Goal: Transaction & Acquisition: Purchase product/service

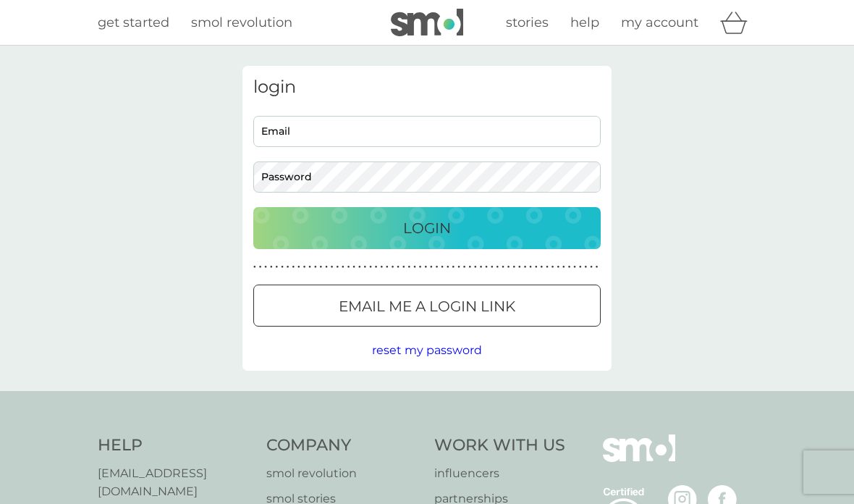
click at [564, 130] on input "Email" at bounding box center [427, 131] width 348 height 31
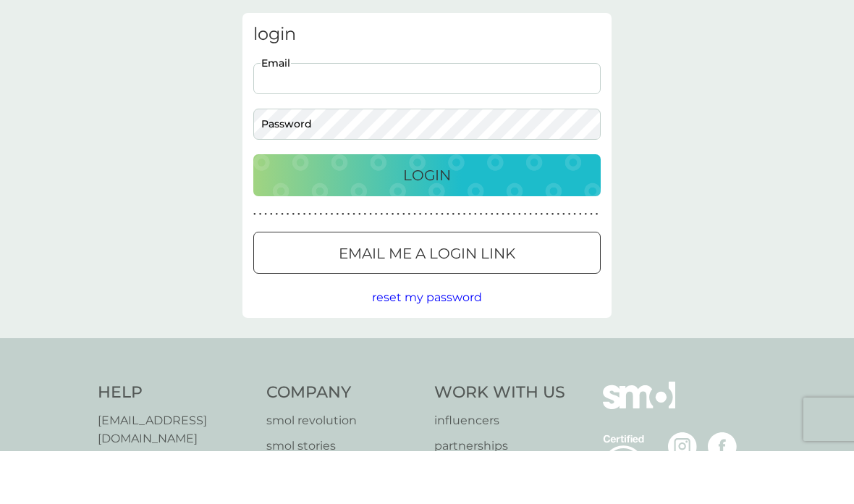
type input "[EMAIL_ADDRESS][DOMAIN_NAME]"
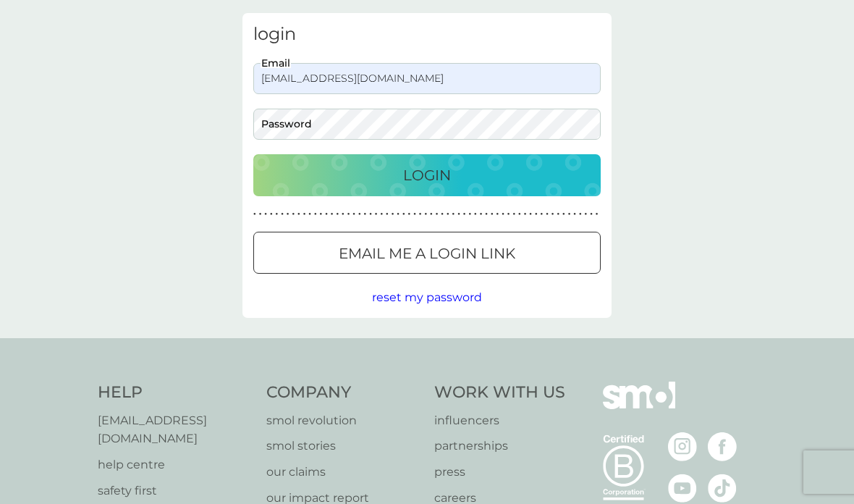
click at [562, 250] on div "Email me a login link" at bounding box center [427, 253] width 346 height 23
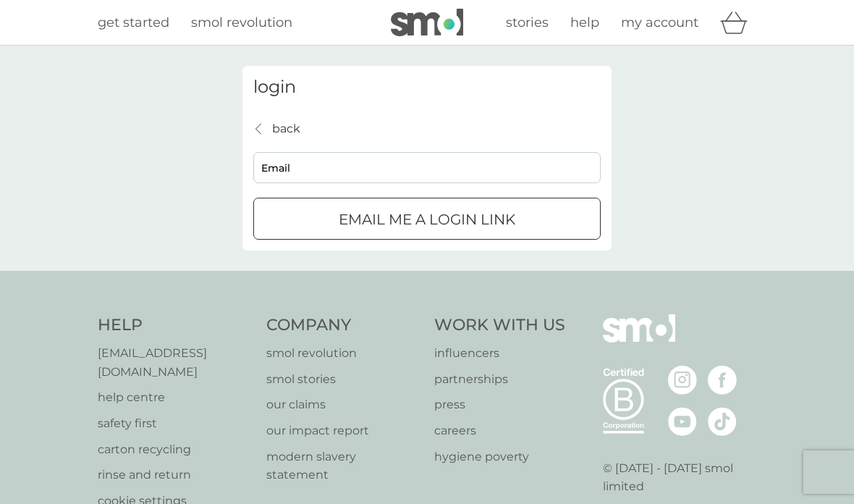
click at [568, 160] on input "Email" at bounding box center [427, 167] width 348 height 31
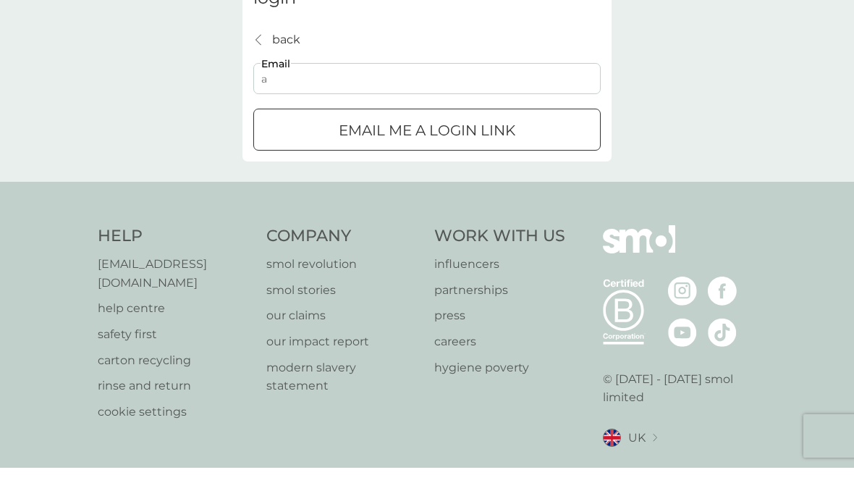
type input "[EMAIL_ADDRESS][DOMAIN_NAME]"
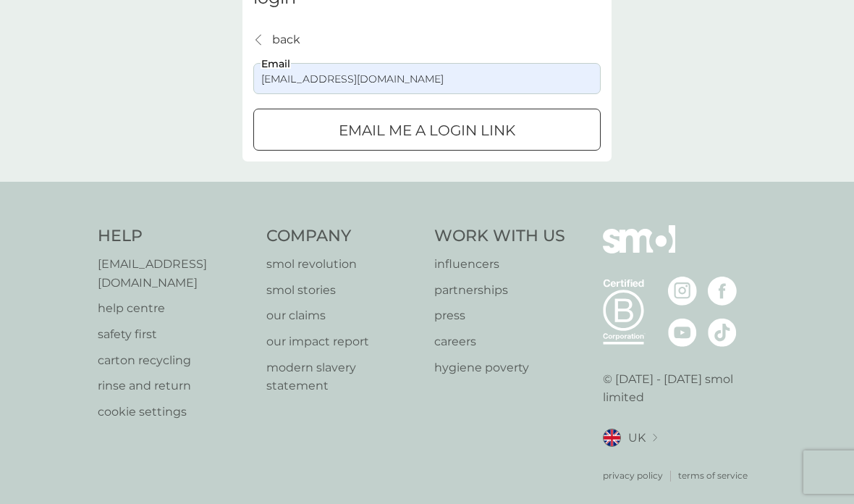
click at [557, 133] on div "Email me a login link" at bounding box center [427, 130] width 346 height 23
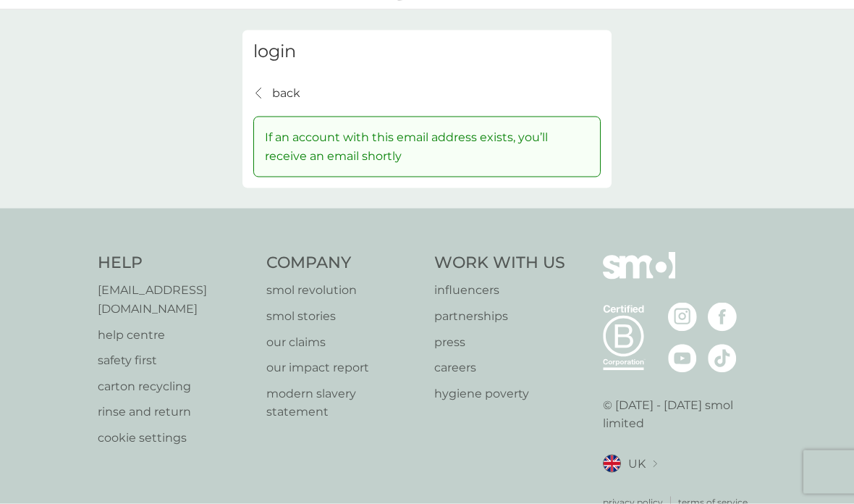
scroll to position [0, 0]
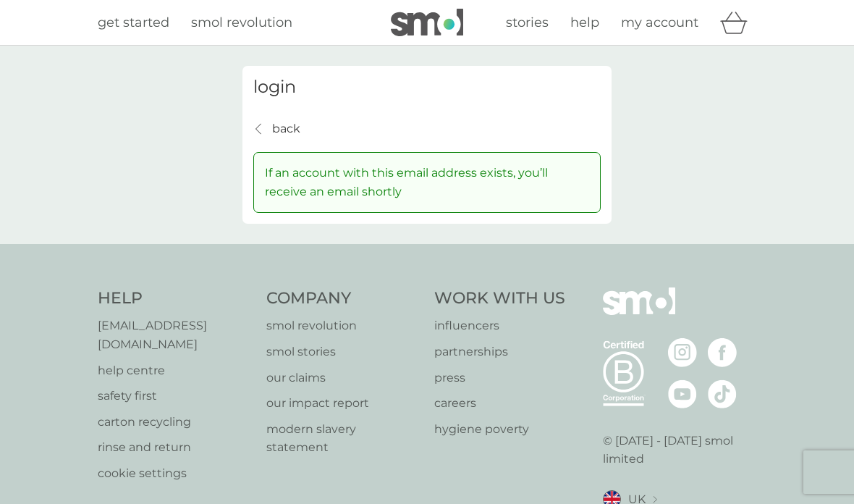
click at [672, 19] on span "my account" at bounding box center [659, 22] width 77 height 16
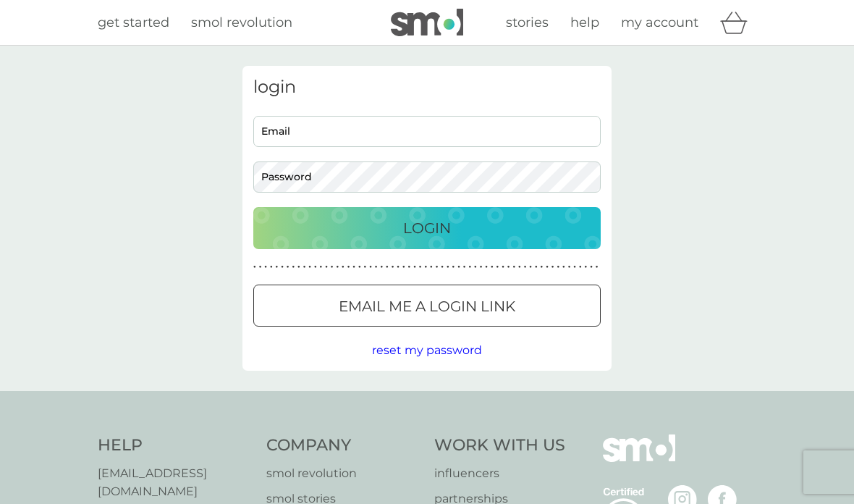
click at [560, 116] on input "Email" at bounding box center [427, 131] width 348 height 31
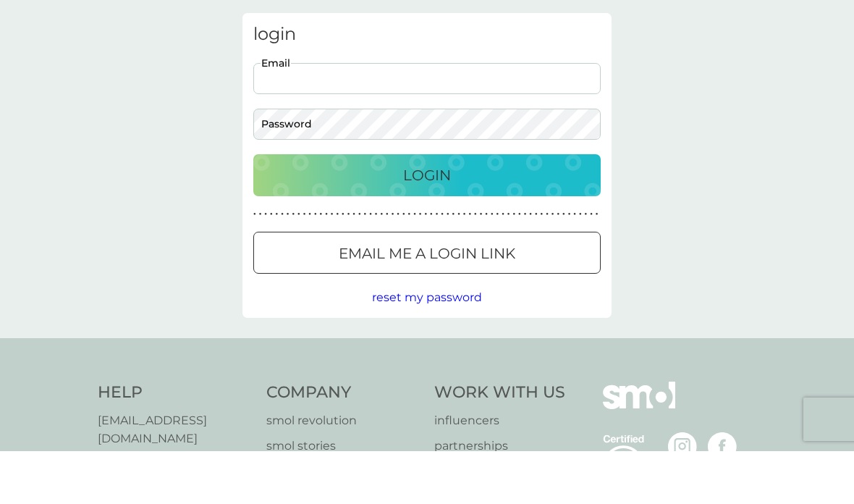
type input "[EMAIL_ADDRESS][DOMAIN_NAME]"
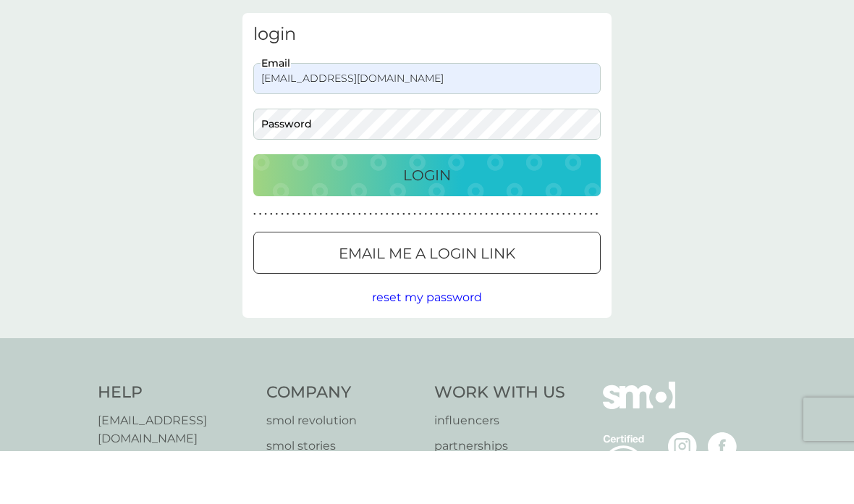
scroll to position [53, 0]
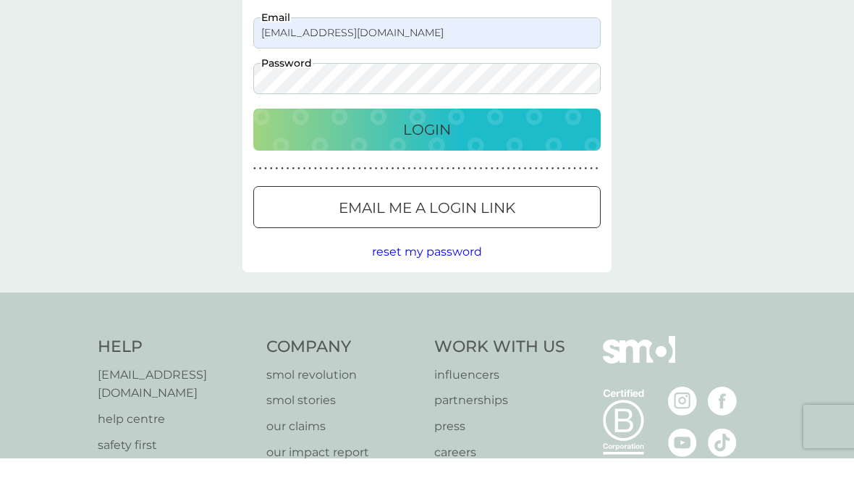
click at [516, 164] on div "Login" at bounding box center [427, 175] width 319 height 23
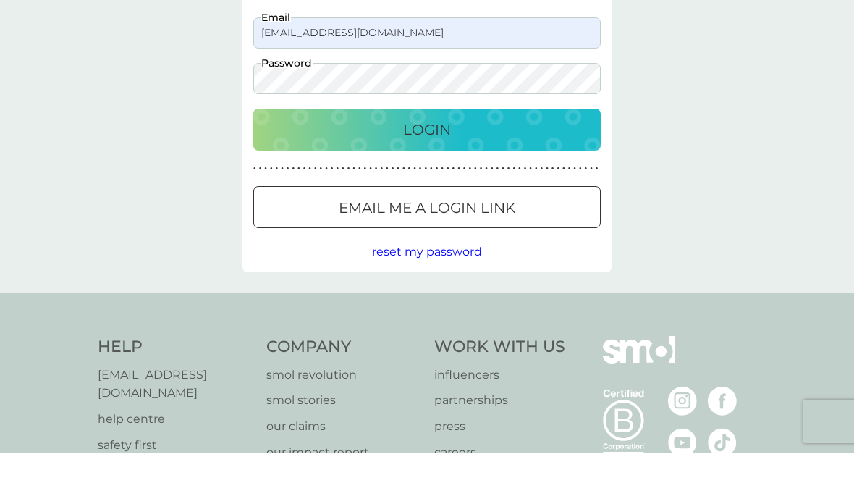
click at [557, 169] on div "Login" at bounding box center [427, 180] width 319 height 23
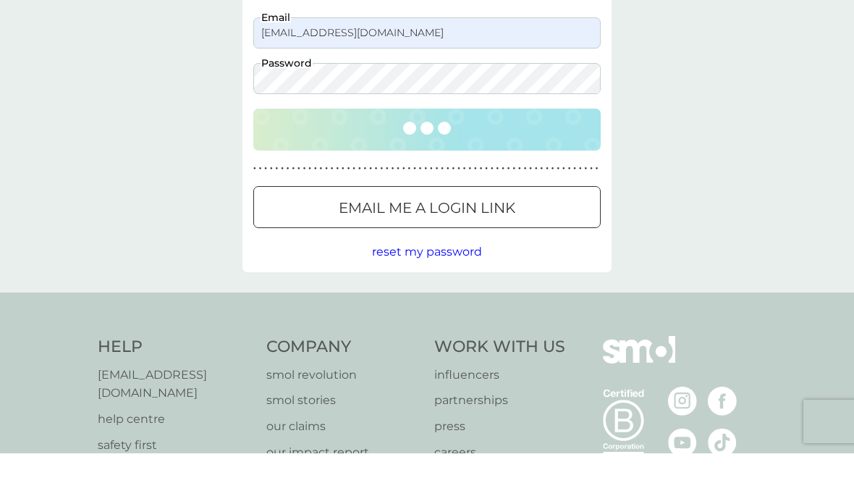
scroll to position [149, 0]
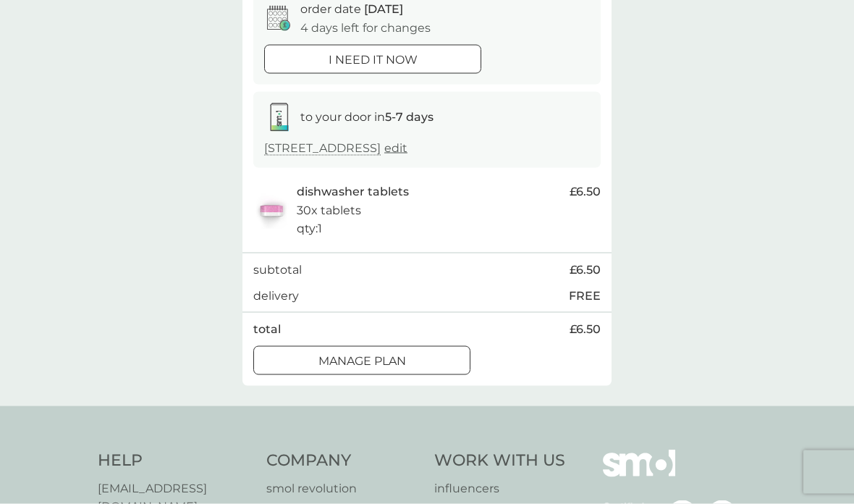
scroll to position [146, 0]
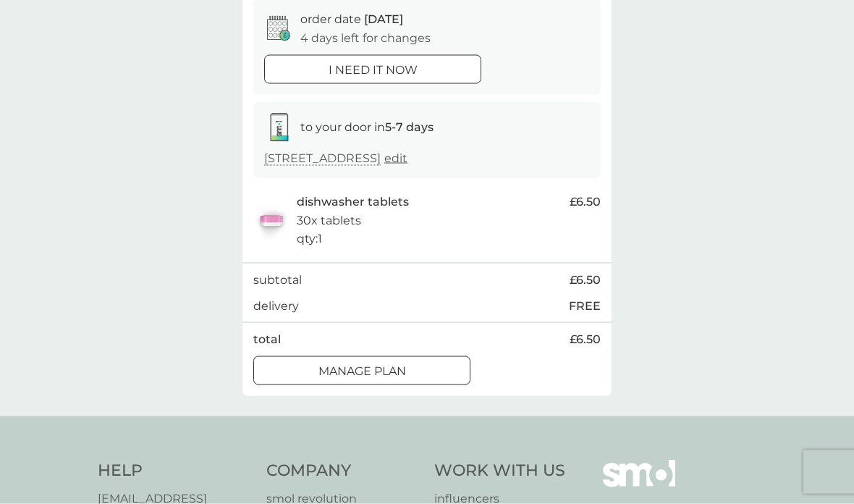
click at [444, 365] on div "Manage plan" at bounding box center [362, 371] width 216 height 19
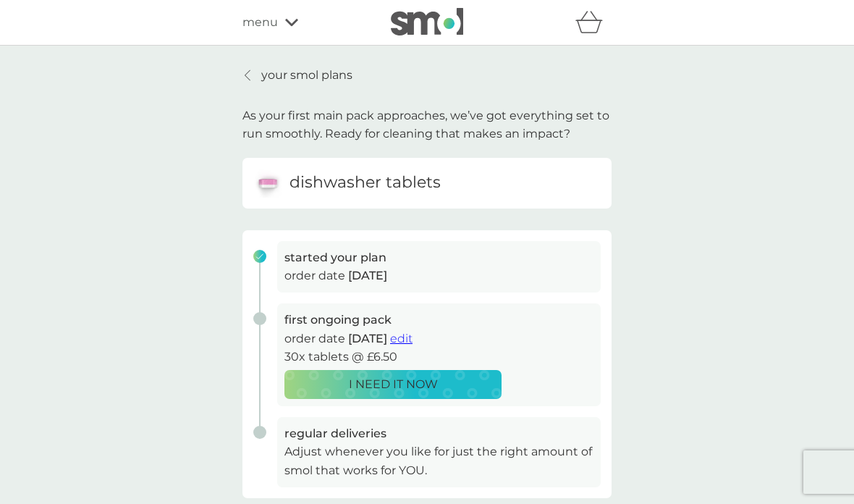
click at [262, 72] on p "your smol plans" at bounding box center [306, 75] width 91 height 19
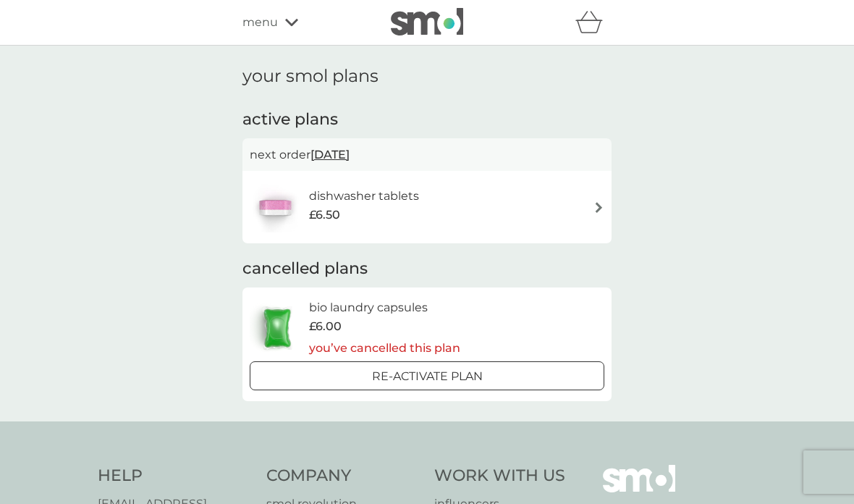
click at [261, 30] on span "menu" at bounding box center [260, 22] width 35 height 19
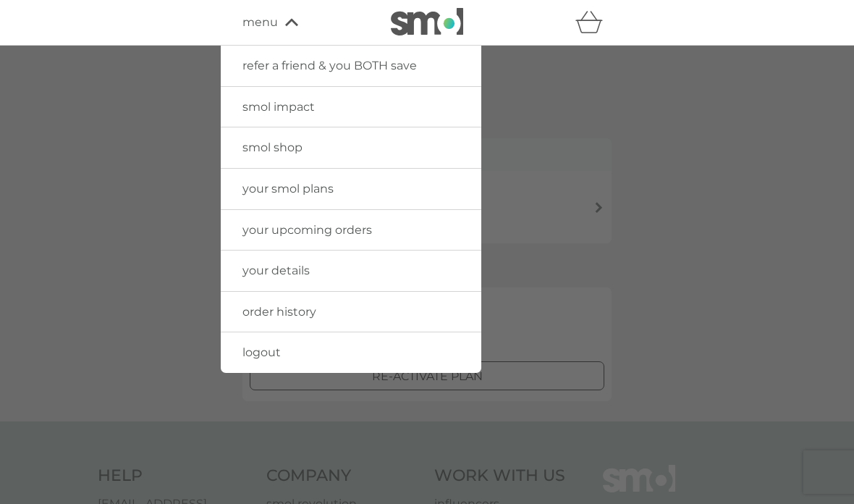
click at [248, 151] on span "smol shop" at bounding box center [273, 147] width 60 height 14
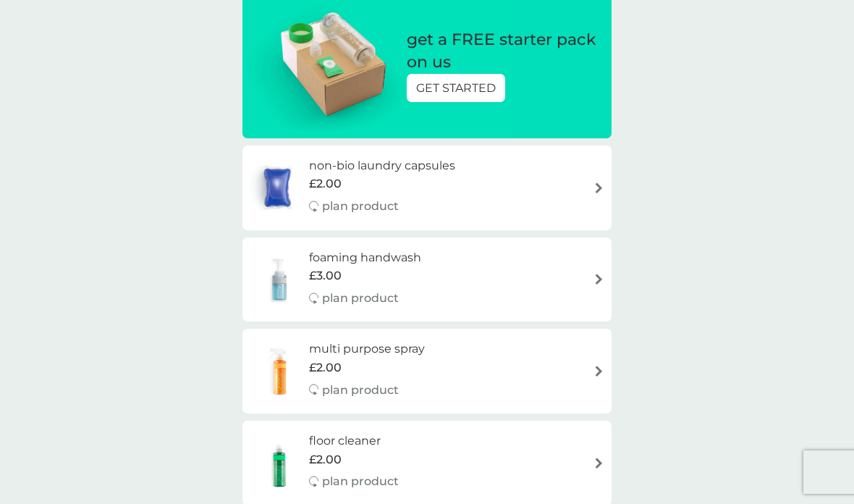
scroll to position [177, 0]
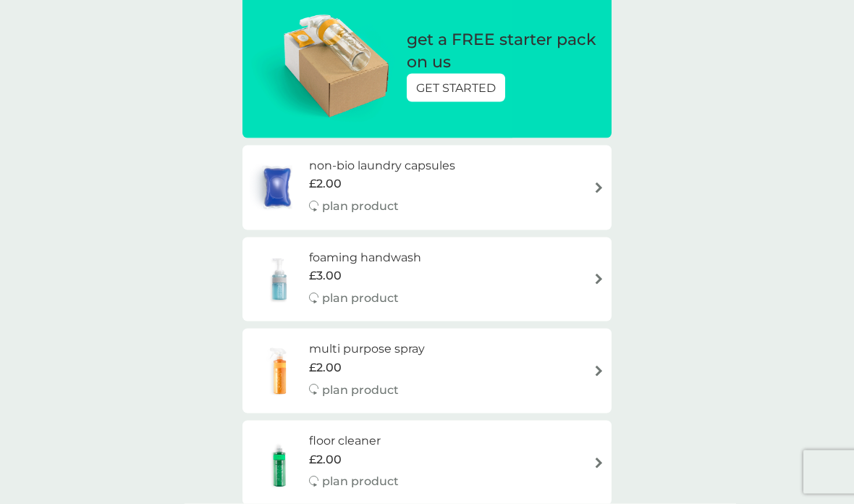
click at [552, 192] on div "non-bio laundry capsules £2.00 plan product" at bounding box center [427, 187] width 355 height 63
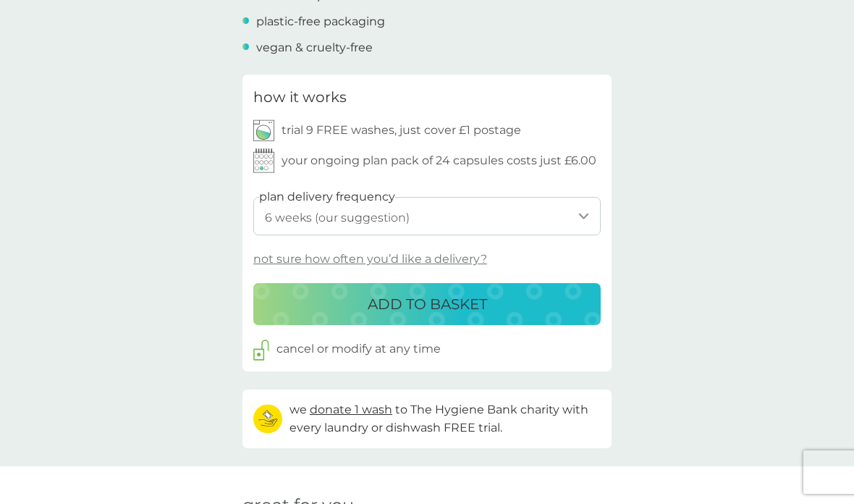
scroll to position [637, 0]
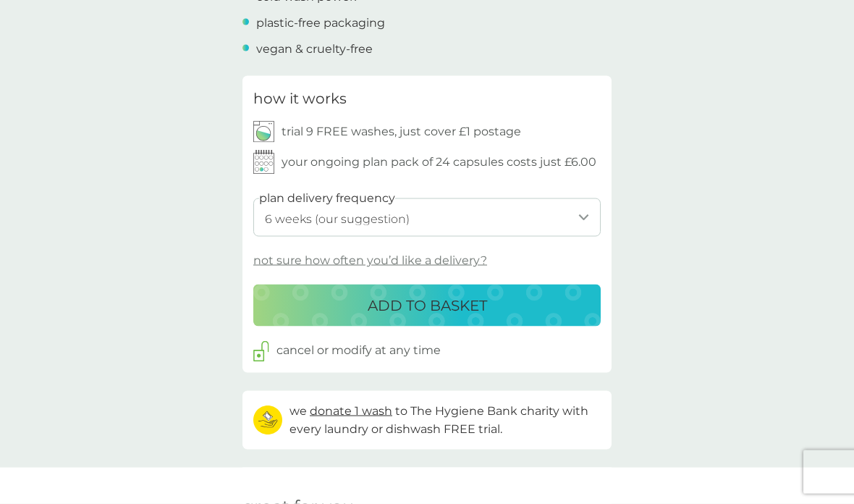
click at [573, 210] on select "1 week 2 weeks 3 weeks 4 weeks 5 weeks 6 weeks (our suggestion) 7 weeks 8 weeks…" at bounding box center [427, 217] width 348 height 38
click at [466, 257] on p "not sure how often you’d like a delivery?" at bounding box center [370, 260] width 234 height 19
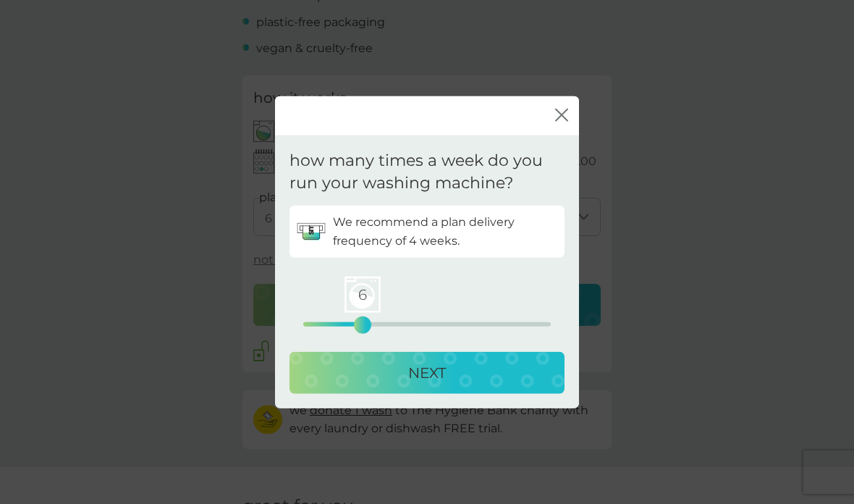
click at [434, 384] on p "NEXT" at bounding box center [427, 372] width 38 height 23
select select "28"
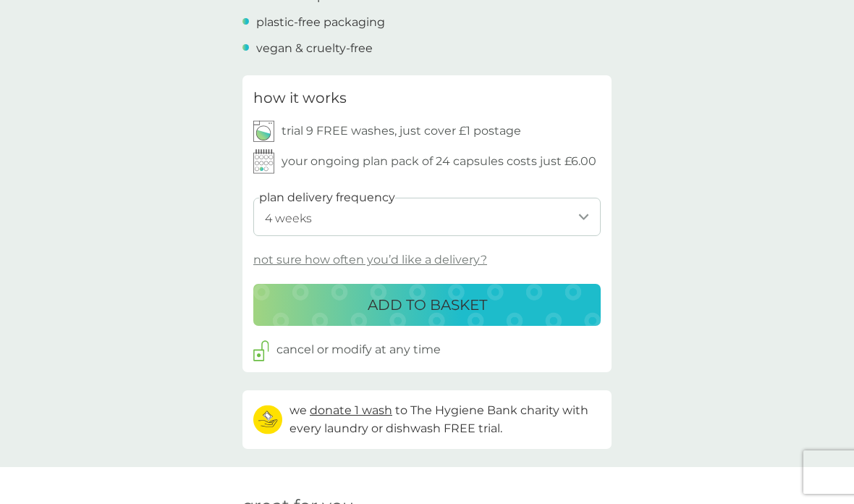
click at [456, 300] on p "ADD TO BASKET" at bounding box center [427, 304] width 119 height 23
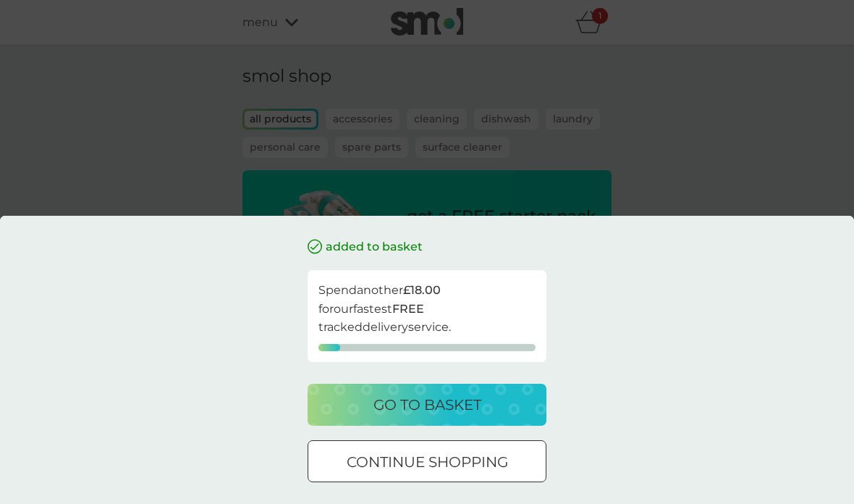
click at [479, 466] on p "continue shopping" at bounding box center [427, 461] width 161 height 23
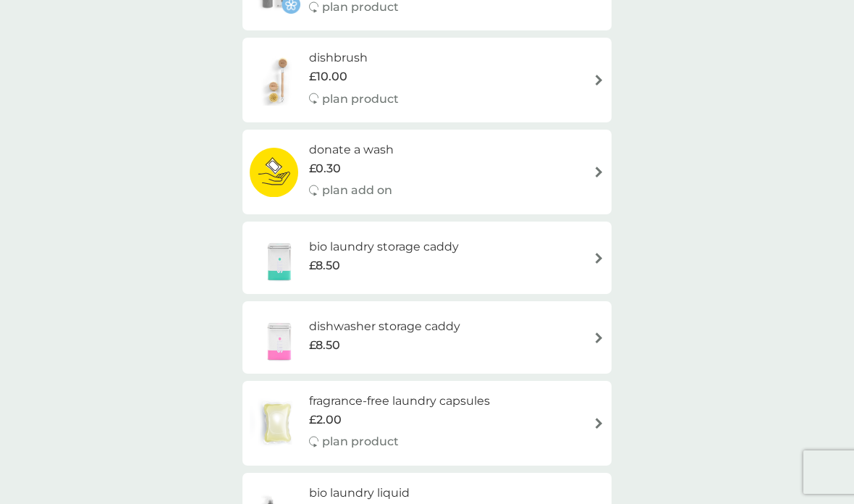
scroll to position [857, 0]
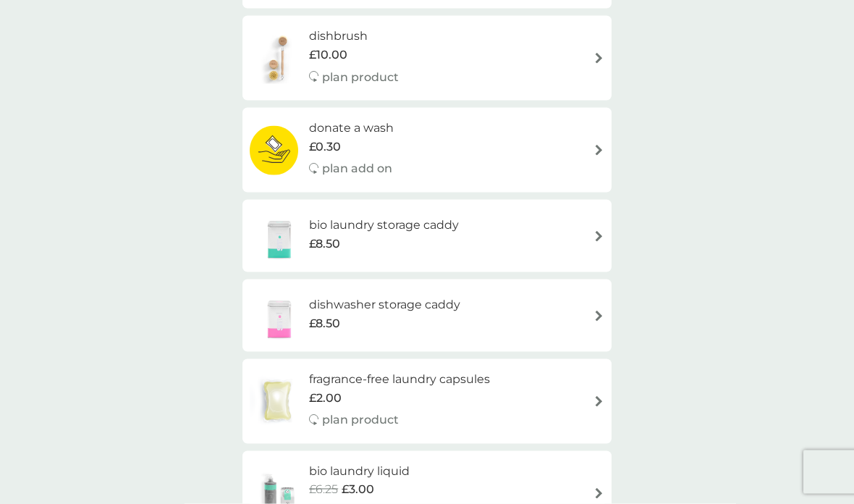
click at [431, 301] on h6 "dishwasher storage caddy" at bounding box center [384, 304] width 151 height 19
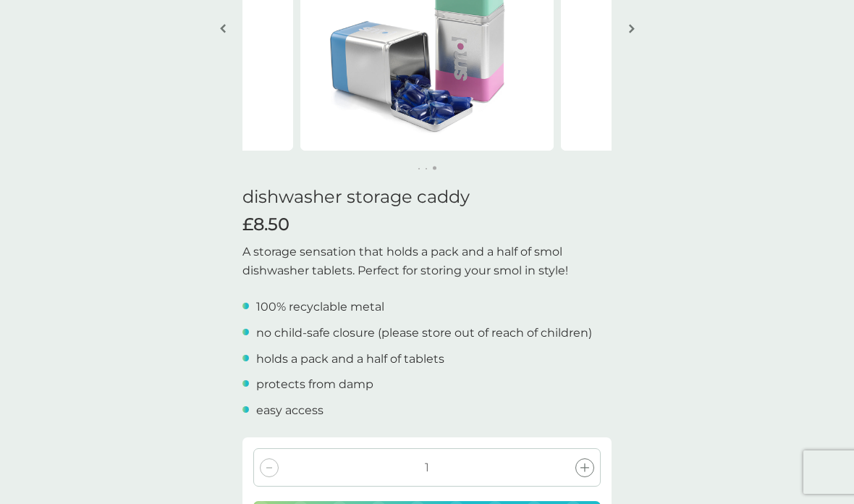
scroll to position [203, 0]
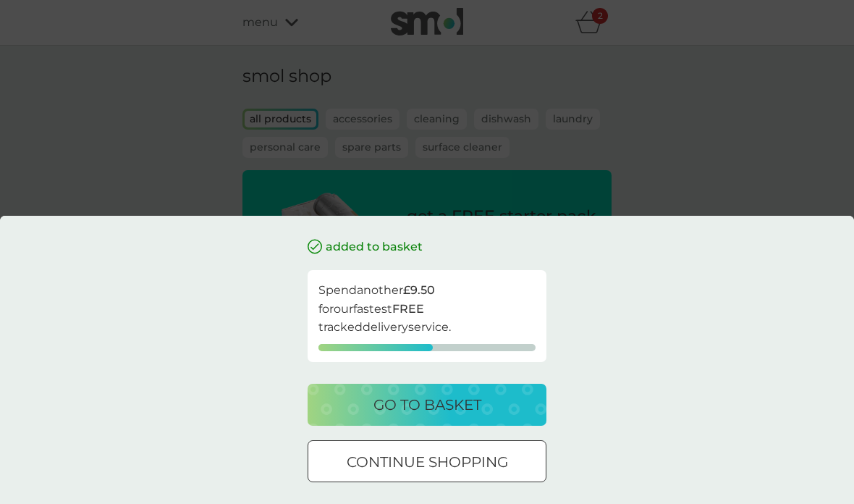
click at [468, 466] on p "continue shopping" at bounding box center [427, 461] width 161 height 23
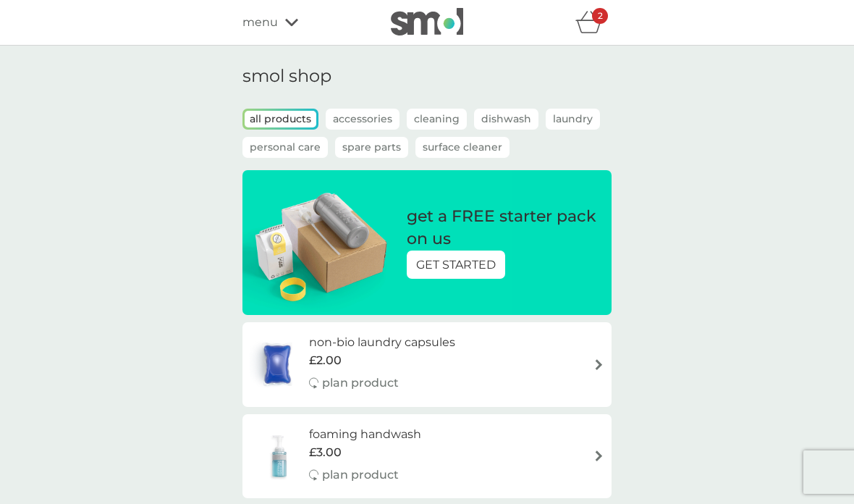
click at [574, 117] on p "Laundry" at bounding box center [573, 119] width 54 height 21
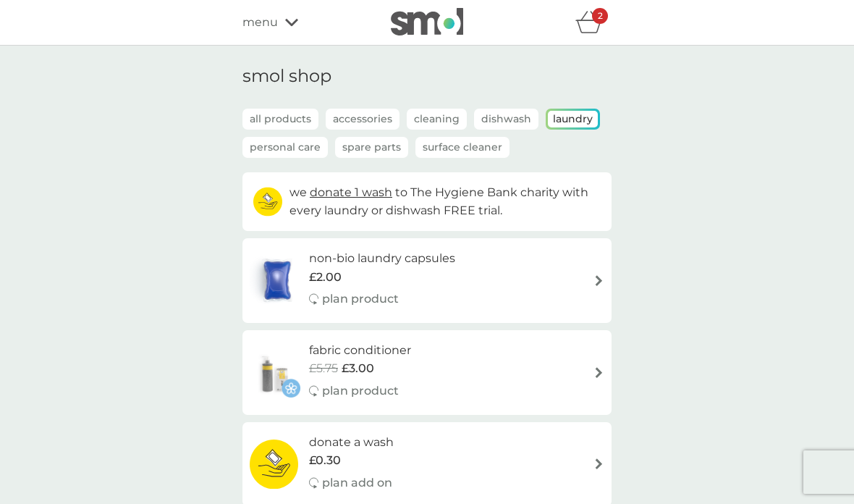
click at [595, 18] on div "2" at bounding box center [600, 16] width 16 height 16
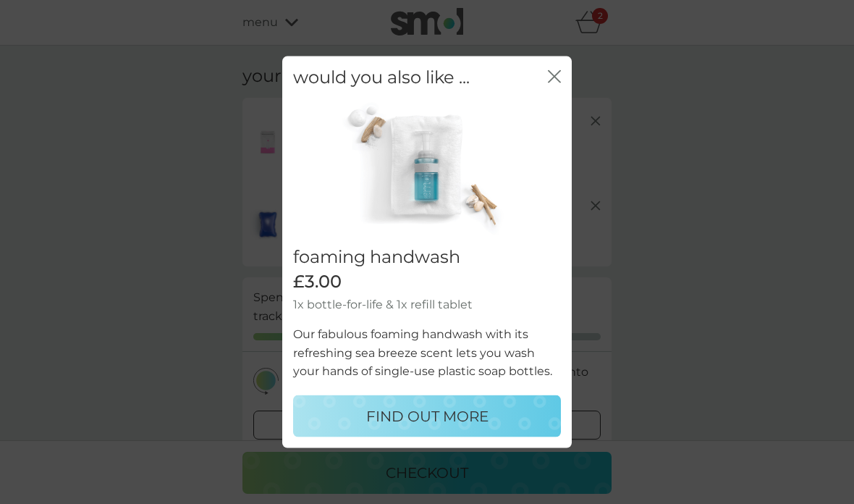
click at [551, 80] on icon "close" at bounding box center [554, 76] width 13 height 13
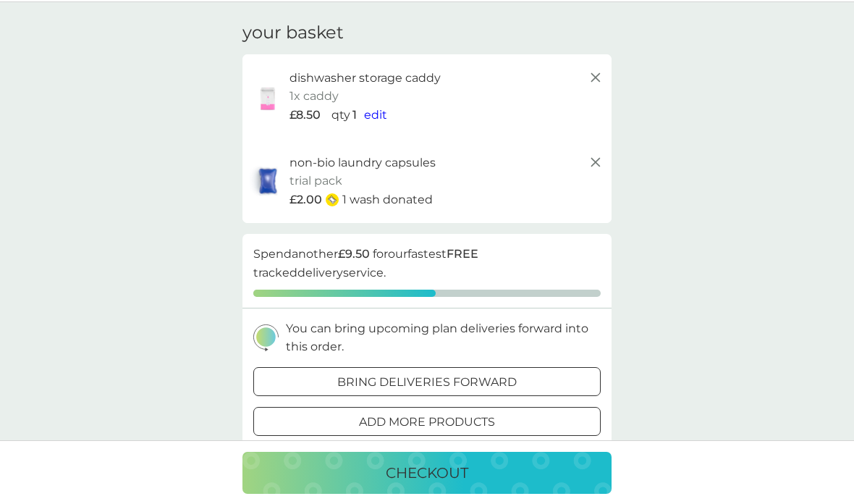
scroll to position [41, 0]
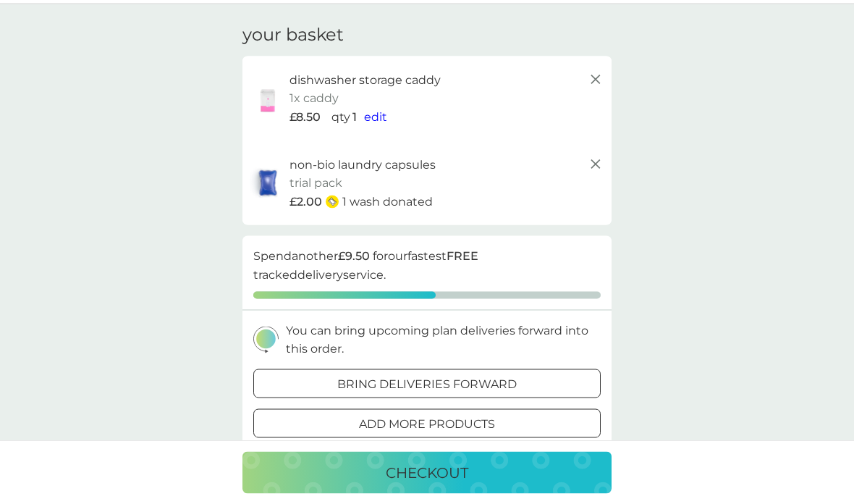
click at [591, 76] on icon at bounding box center [595, 79] width 17 height 17
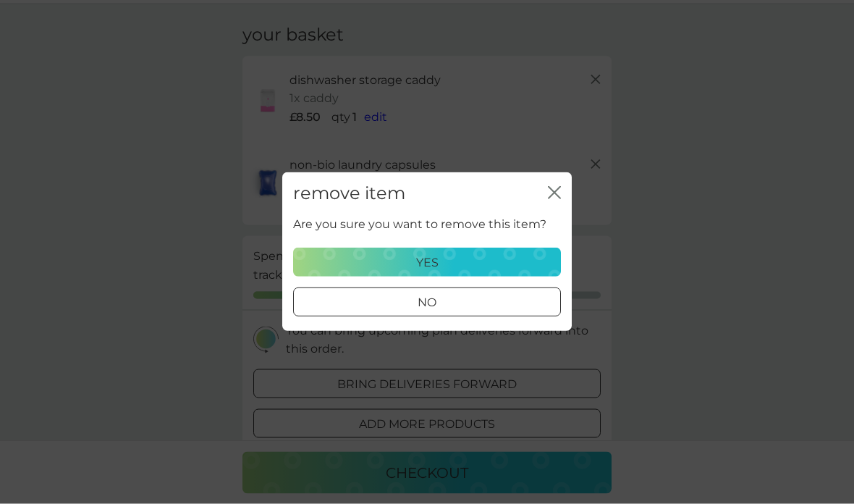
scroll to position [42, 0]
click at [504, 262] on div "yes" at bounding box center [427, 262] width 249 height 19
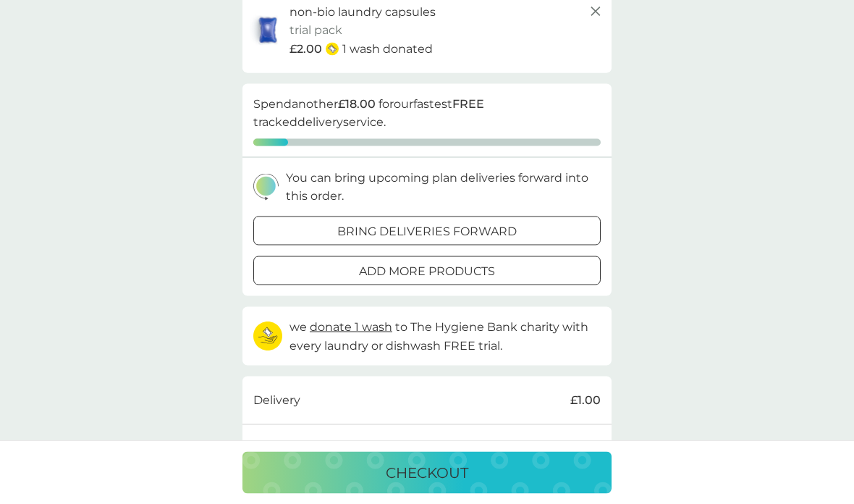
scroll to position [114, 0]
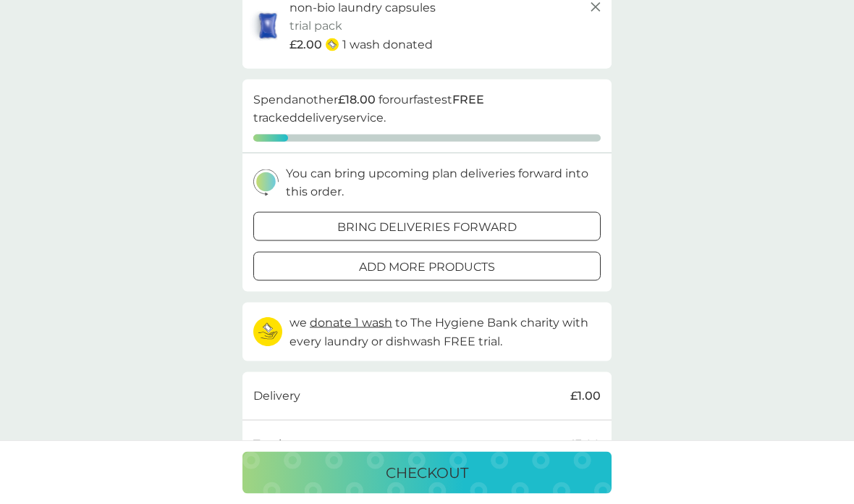
click at [523, 225] on div "bring deliveries forward" at bounding box center [427, 227] width 346 height 19
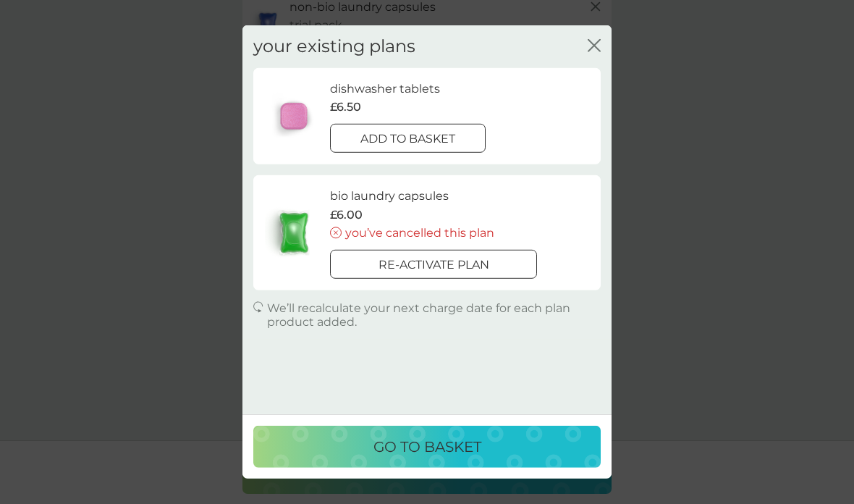
click at [458, 143] on div "add to basket" at bounding box center [408, 139] width 154 height 19
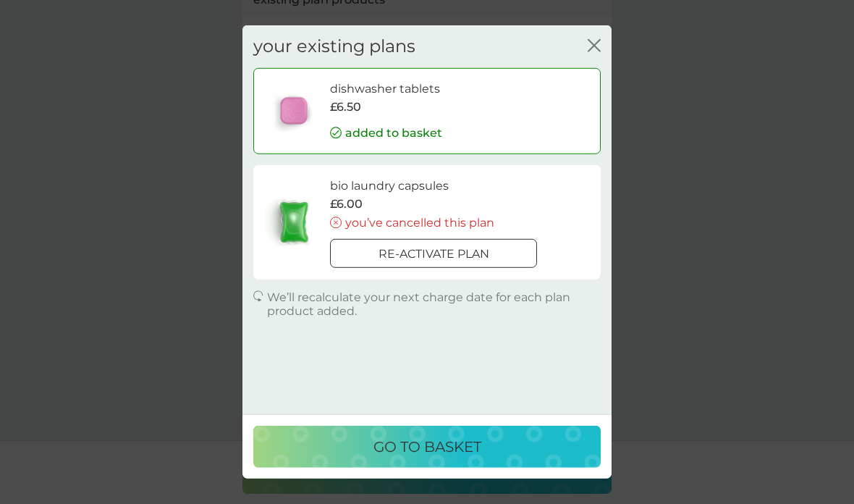
click at [471, 458] on p "go to basket" at bounding box center [428, 446] width 108 height 23
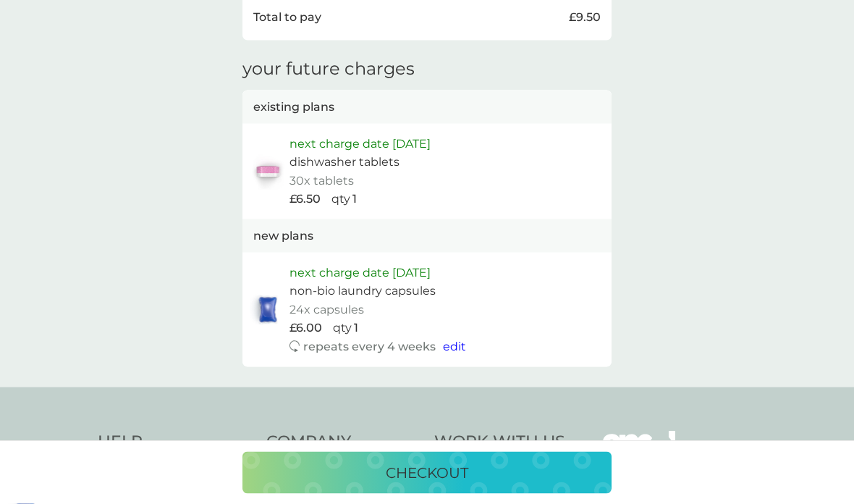
scroll to position [692, 0]
click at [511, 494] on button "checkout" at bounding box center [427, 473] width 369 height 42
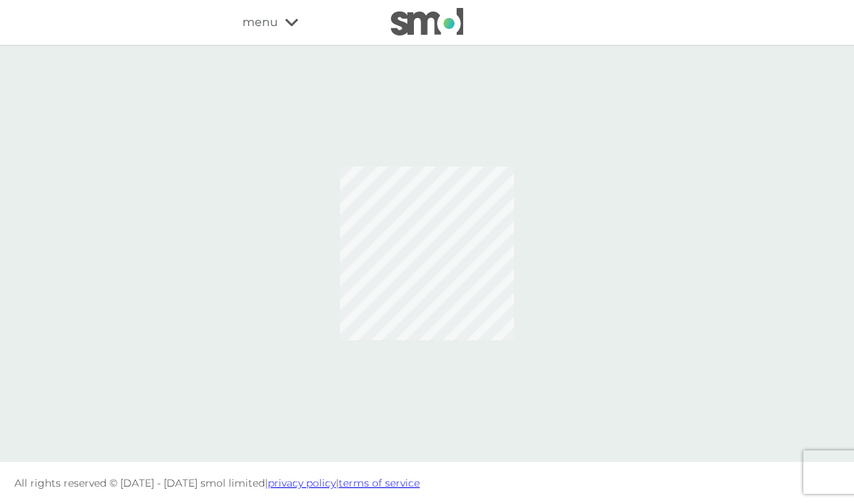
scroll to position [58, 0]
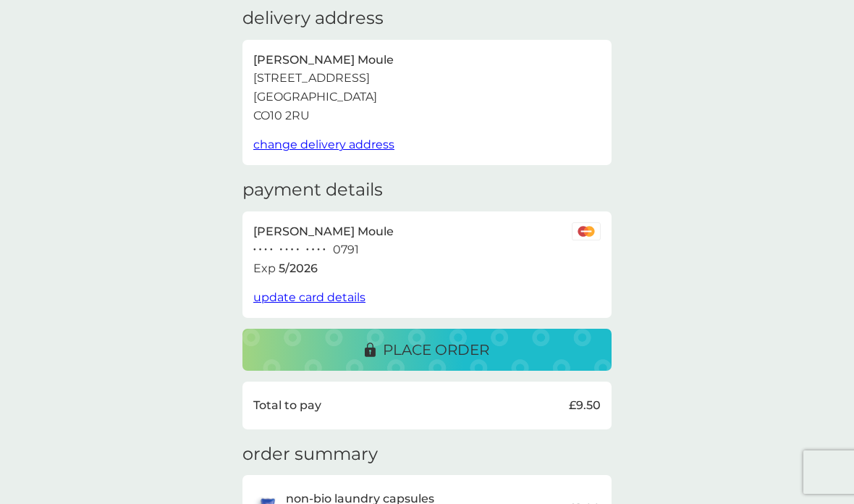
click at [347, 295] on span "update card details" at bounding box center [309, 297] width 112 height 14
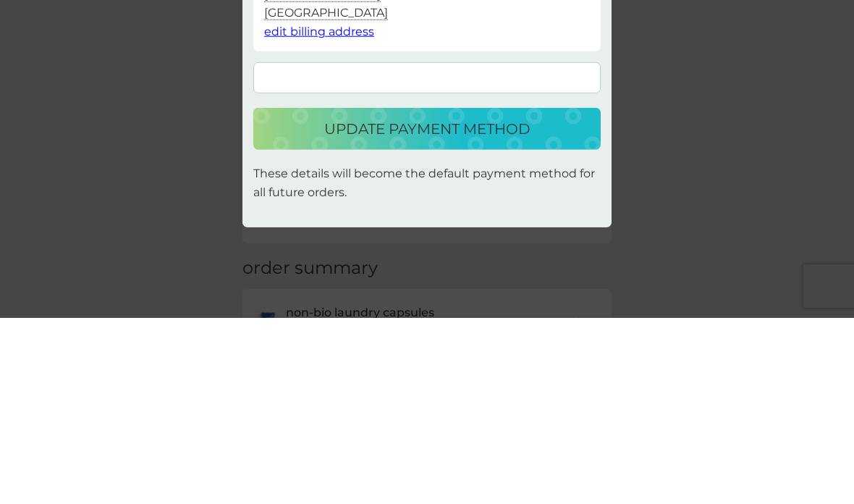
scroll to position [244, 0]
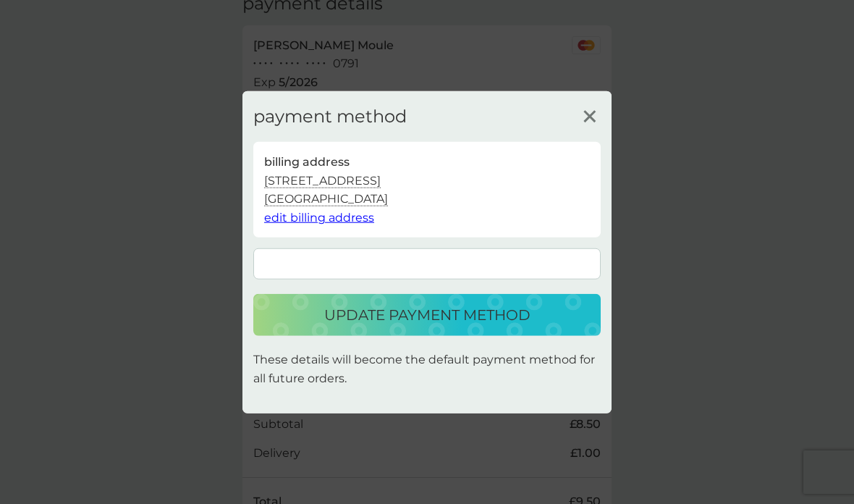
click at [522, 316] on p "update payment method" at bounding box center [427, 314] width 206 height 23
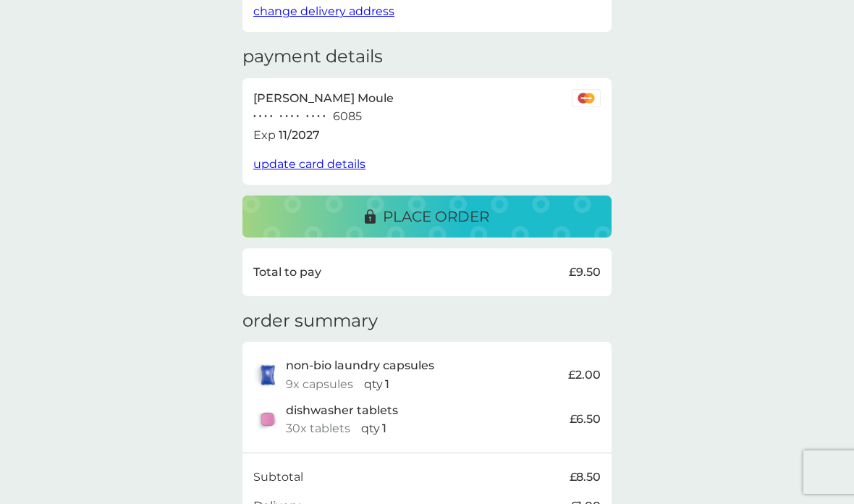
scroll to position [180, 0]
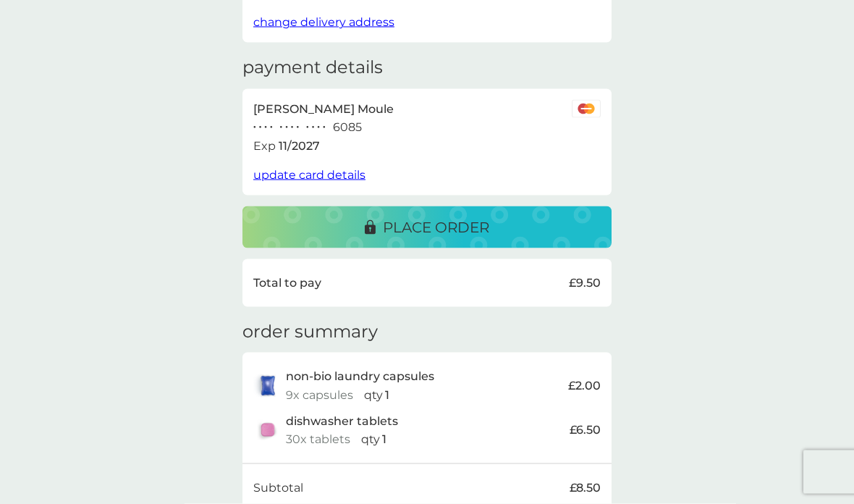
click at [552, 220] on div "place order" at bounding box center [427, 227] width 340 height 23
